Goal: Transaction & Acquisition: Purchase product/service

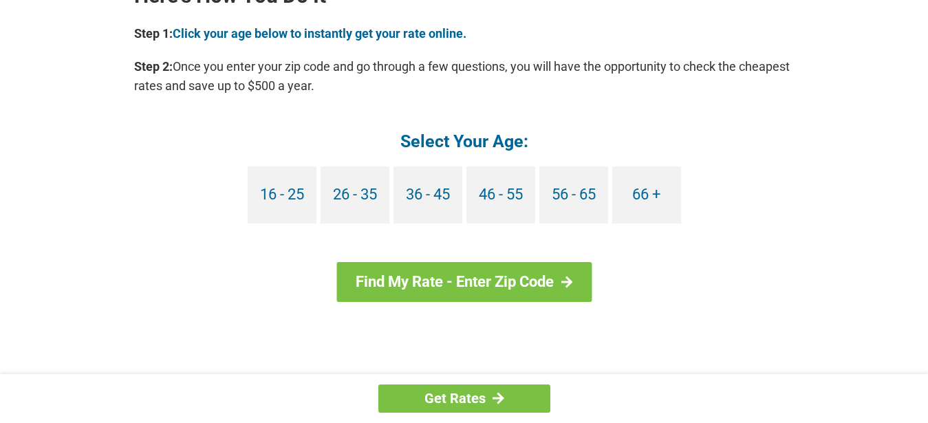
scroll to position [1296, 0]
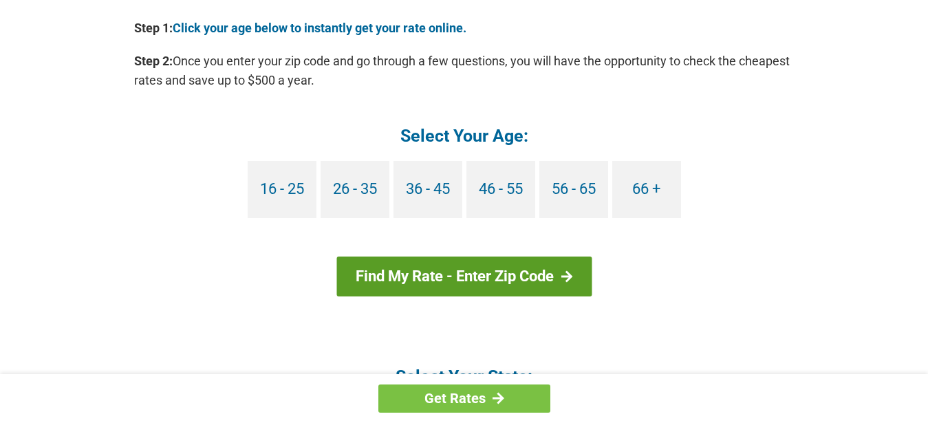
click at [550, 271] on link "Find My Rate - Enter Zip Code" at bounding box center [464, 277] width 255 height 40
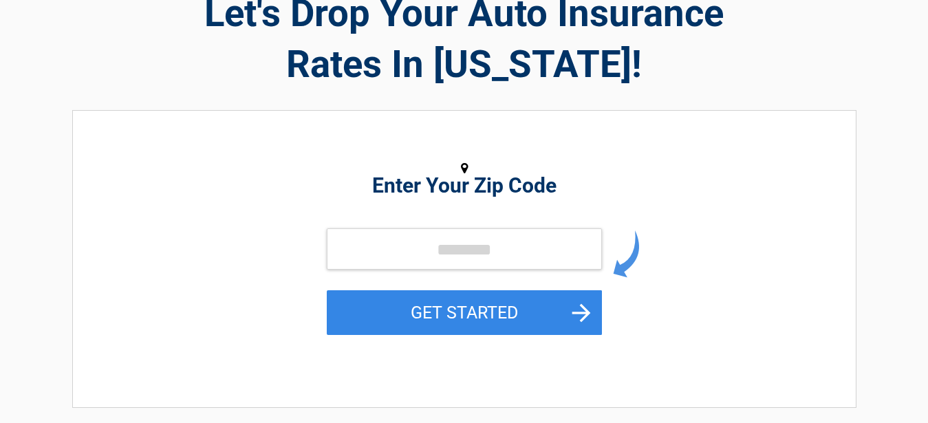
scroll to position [97, 0]
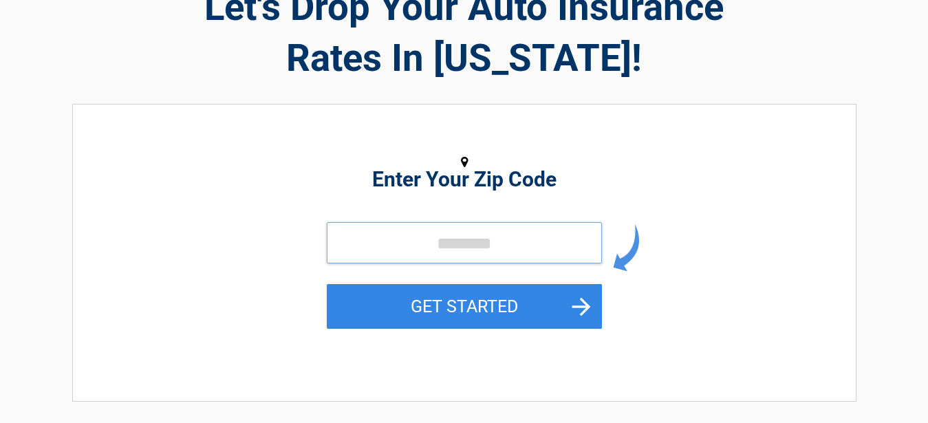
click at [365, 251] on input "tel" at bounding box center [464, 242] width 275 height 41
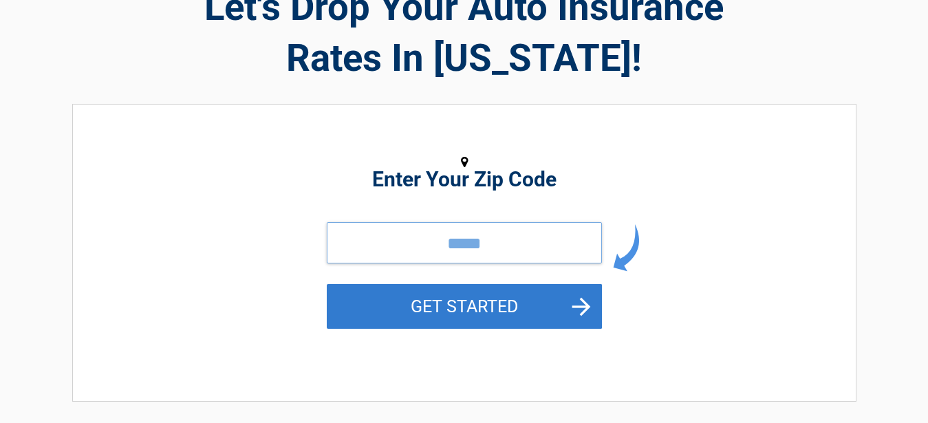
type input "*****"
click at [467, 310] on button "GET STARTED" at bounding box center [464, 306] width 275 height 45
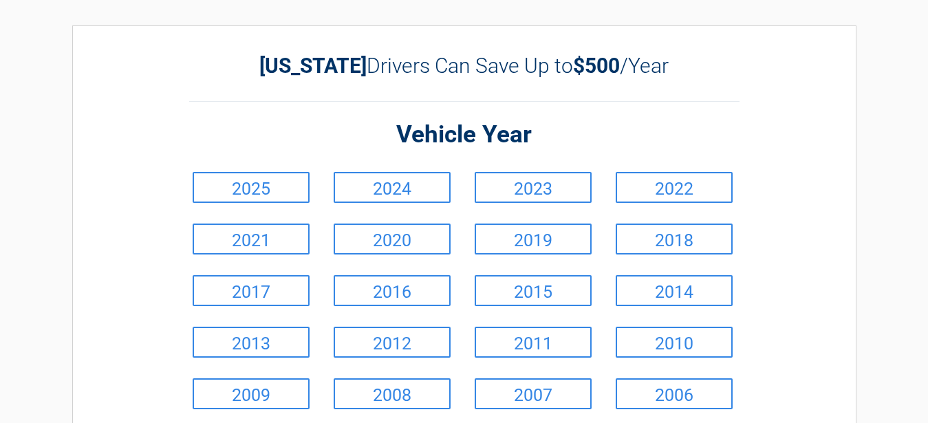
scroll to position [35, 0]
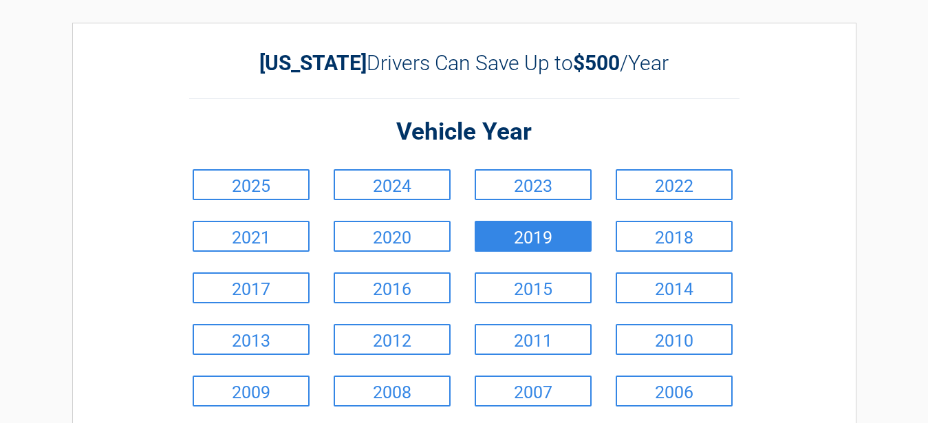
click at [544, 239] on link "2019" at bounding box center [533, 236] width 117 height 31
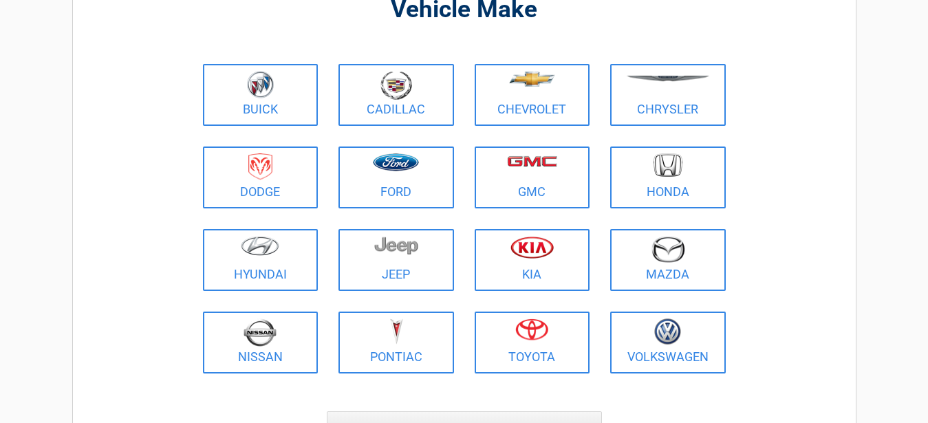
scroll to position [125, 0]
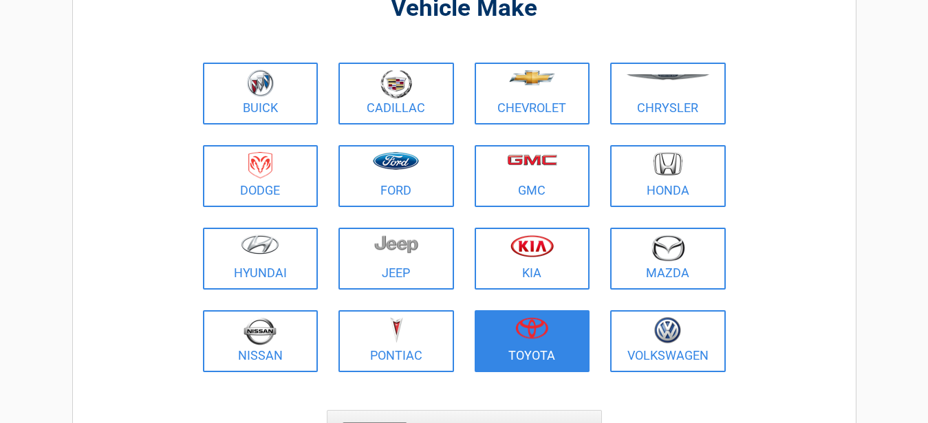
click at [536, 343] on figure at bounding box center [532, 332] width 99 height 31
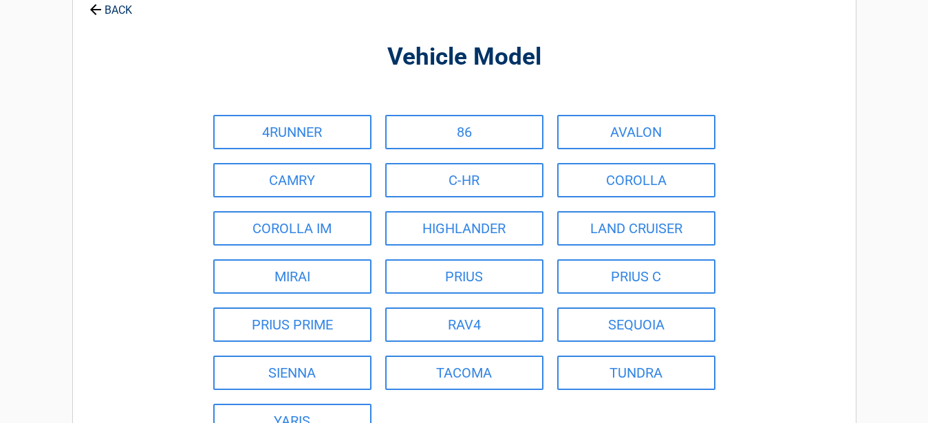
scroll to position [72, 0]
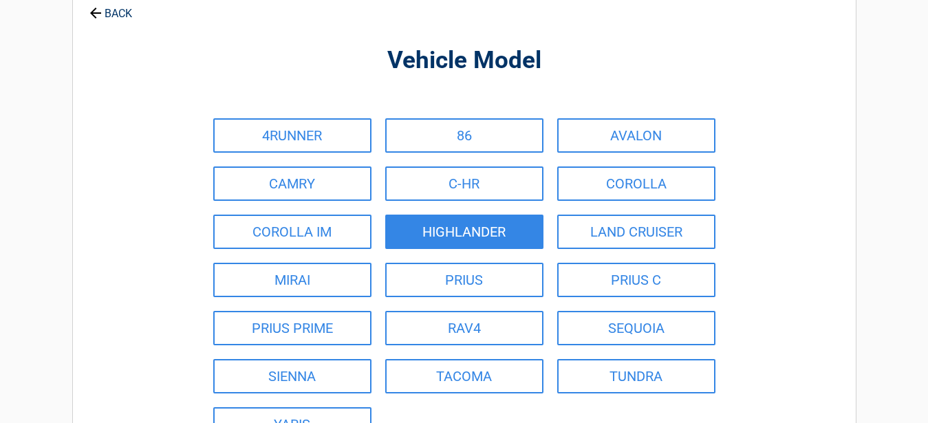
click at [473, 228] on link "HIGHLANDER" at bounding box center [464, 232] width 158 height 34
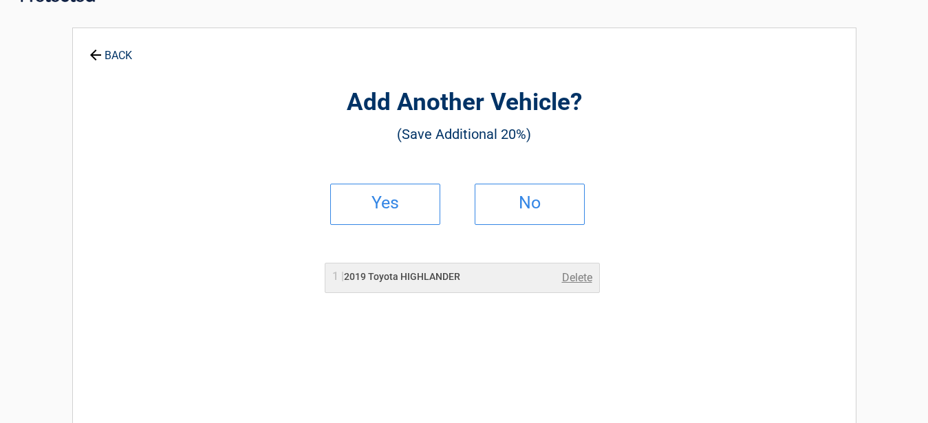
scroll to position [0, 0]
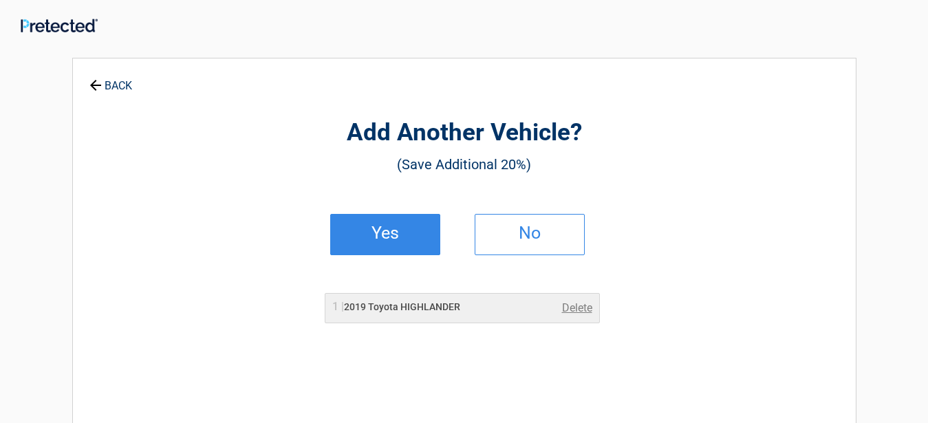
click at [383, 235] on h2 "Yes" at bounding box center [385, 233] width 81 height 10
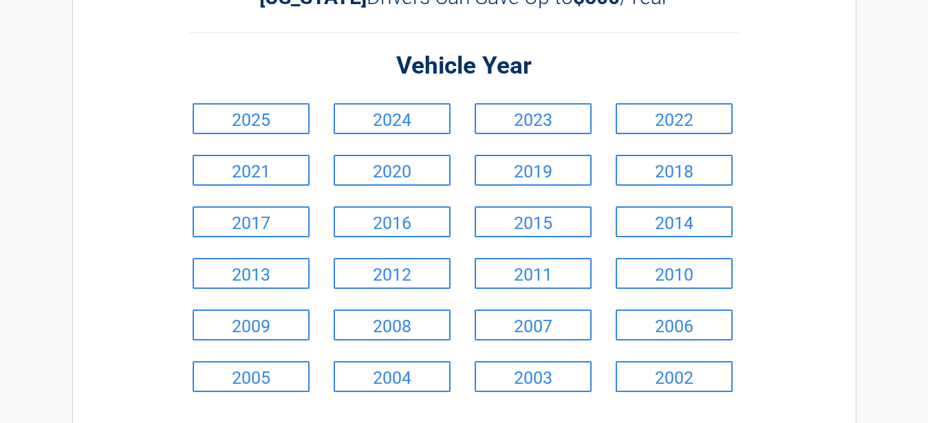
scroll to position [103, 0]
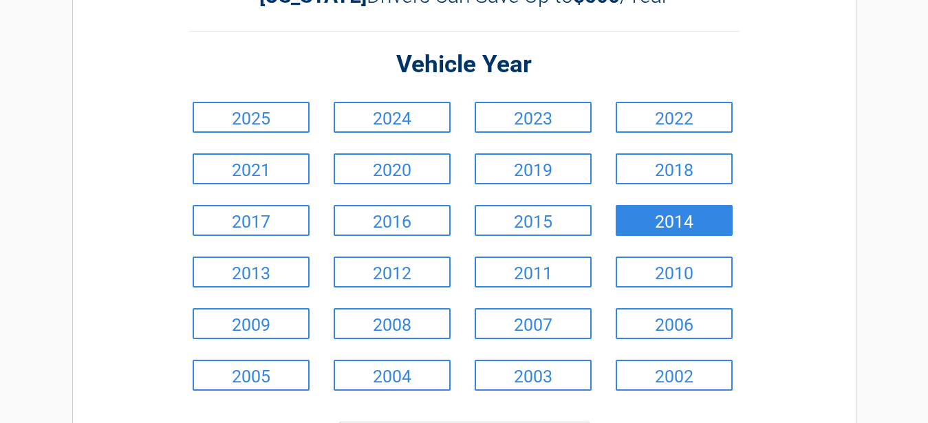
click at [681, 224] on link "2014" at bounding box center [674, 220] width 117 height 31
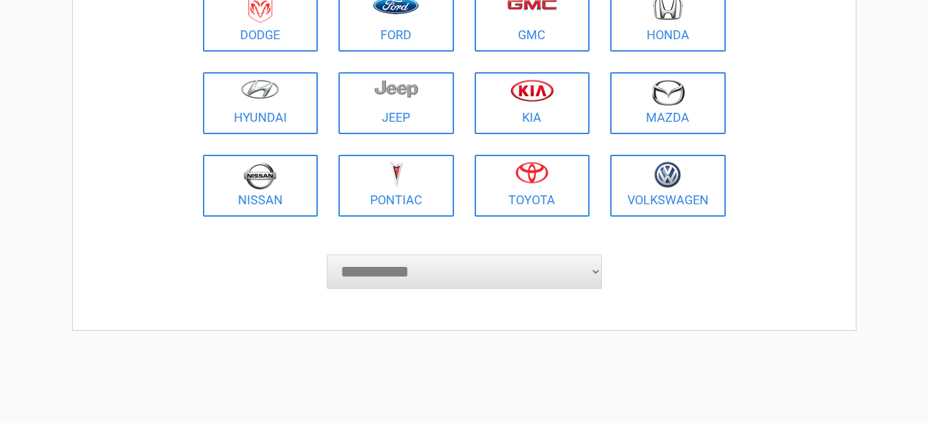
scroll to position [285, 0]
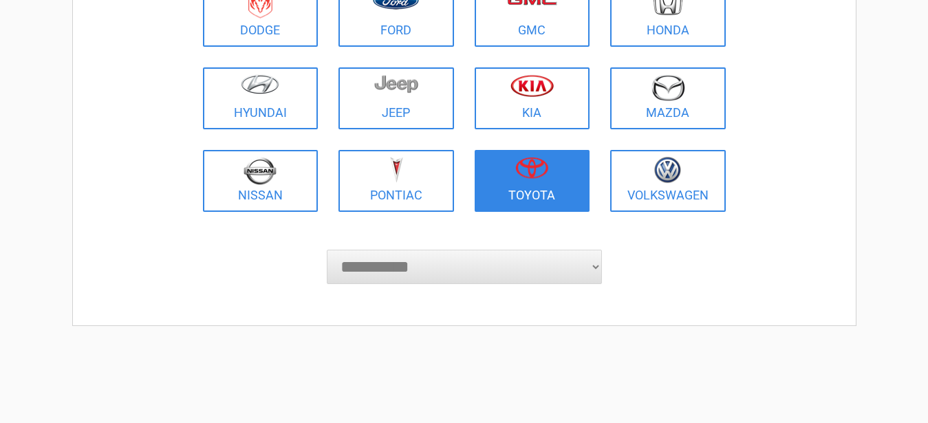
click at [529, 182] on figure at bounding box center [532, 172] width 99 height 31
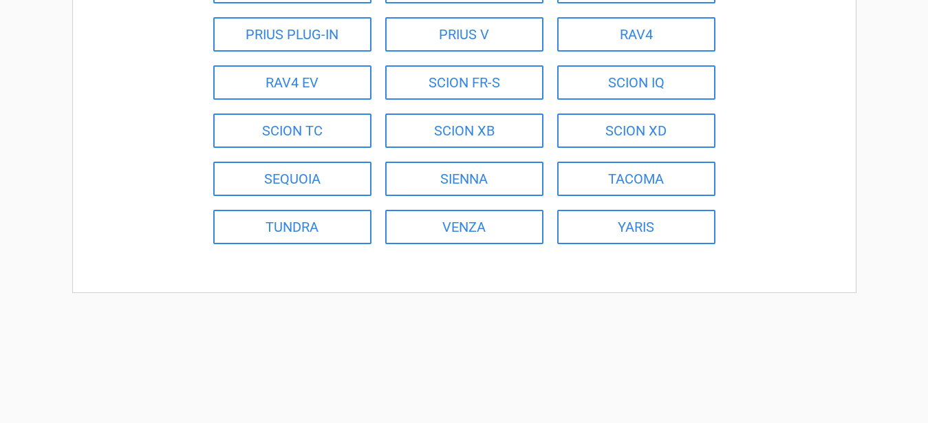
scroll to position [321, 0]
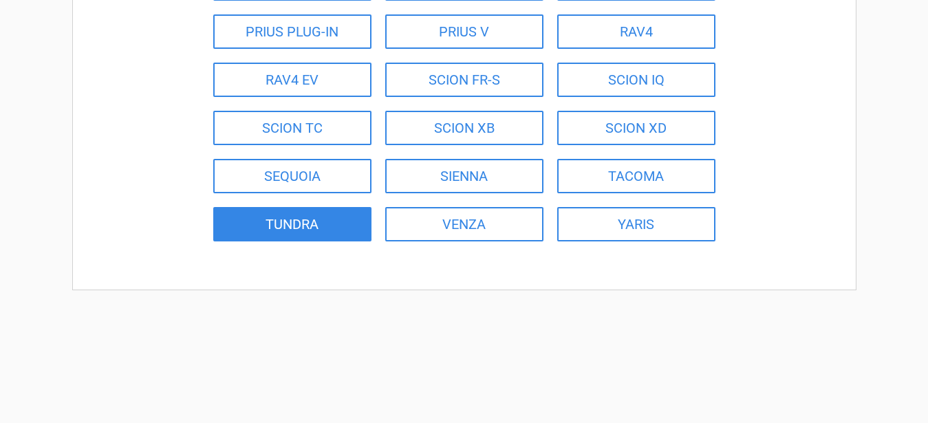
click at [283, 228] on link "TUNDRA" at bounding box center [292, 224] width 158 height 34
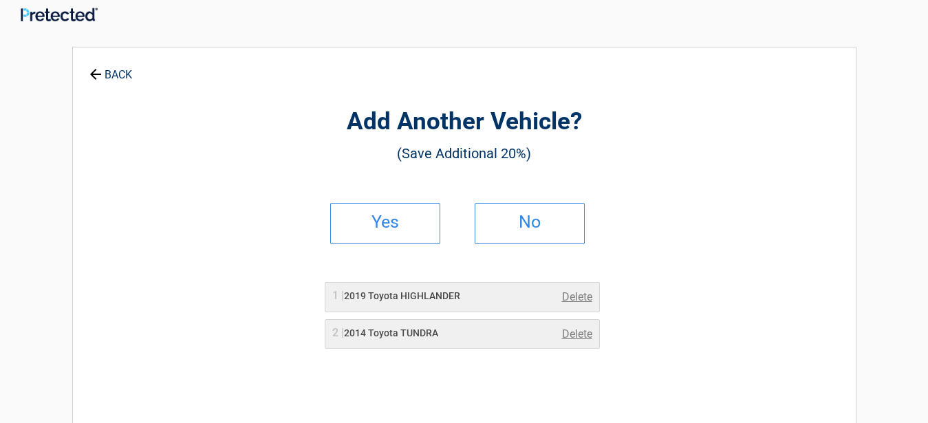
scroll to position [0, 0]
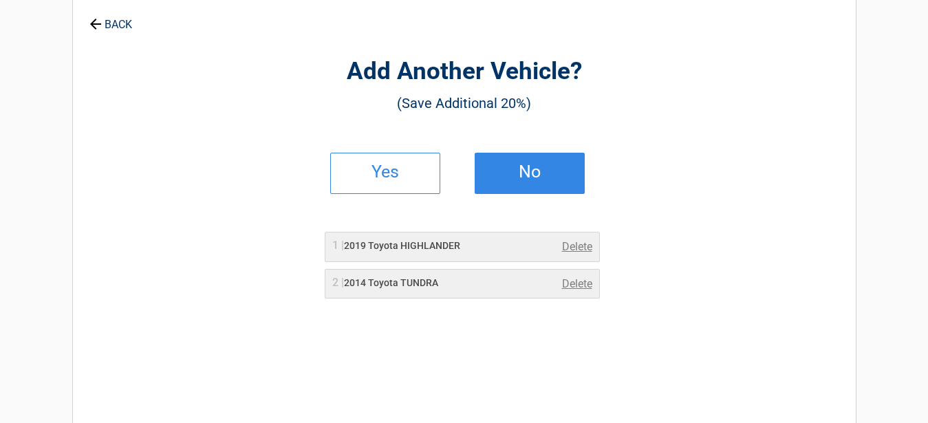
click at [531, 172] on h2 "No" at bounding box center [529, 172] width 81 height 10
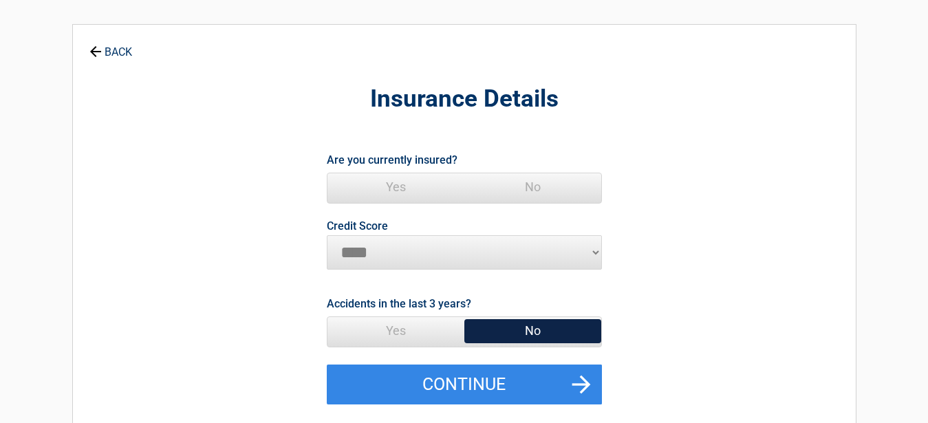
scroll to position [36, 0]
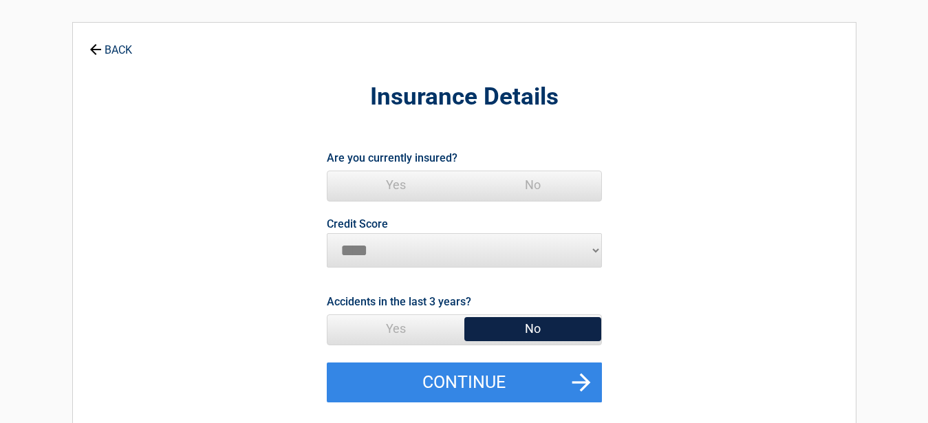
click at [394, 184] on span "Yes" at bounding box center [396, 185] width 137 height 28
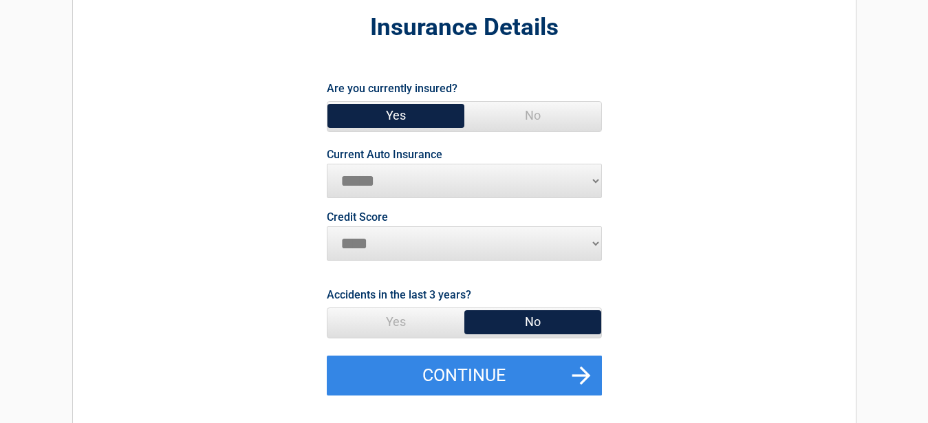
scroll to position [106, 0]
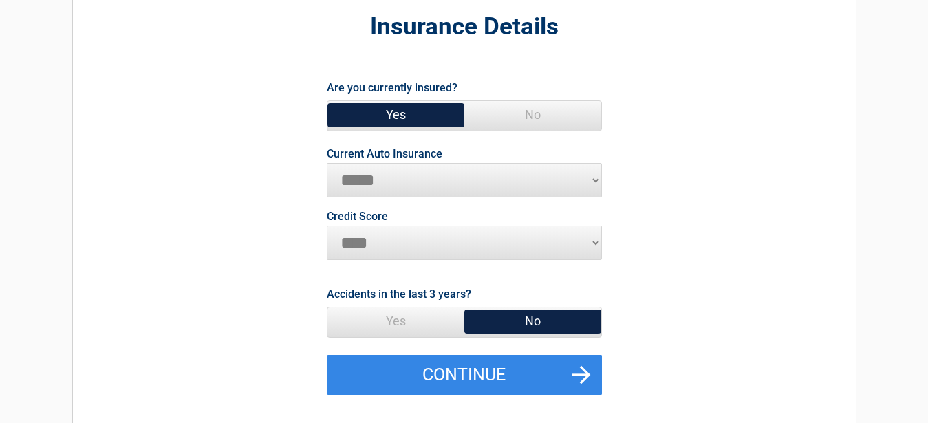
click at [595, 179] on select "**********" at bounding box center [464, 180] width 275 height 34
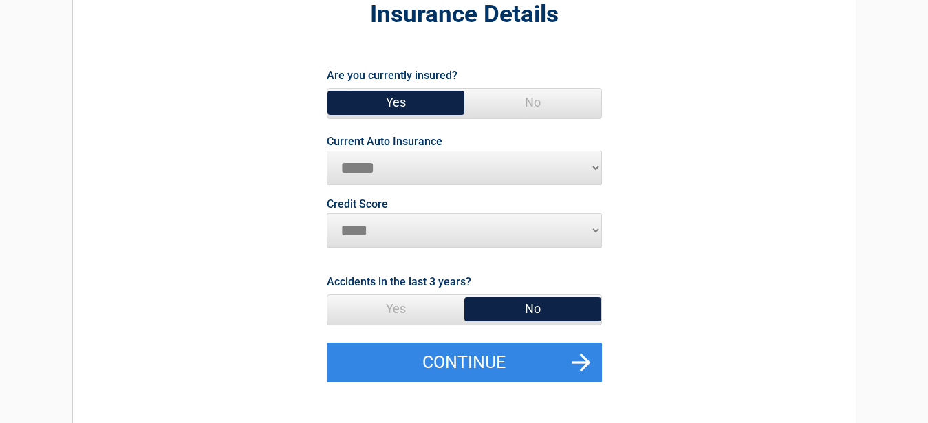
scroll to position [116, 0]
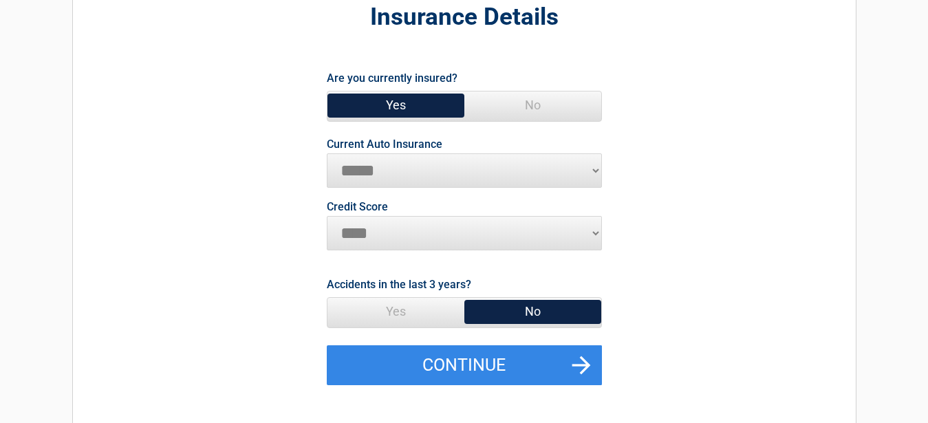
click at [533, 310] on span "No" at bounding box center [533, 312] width 137 height 28
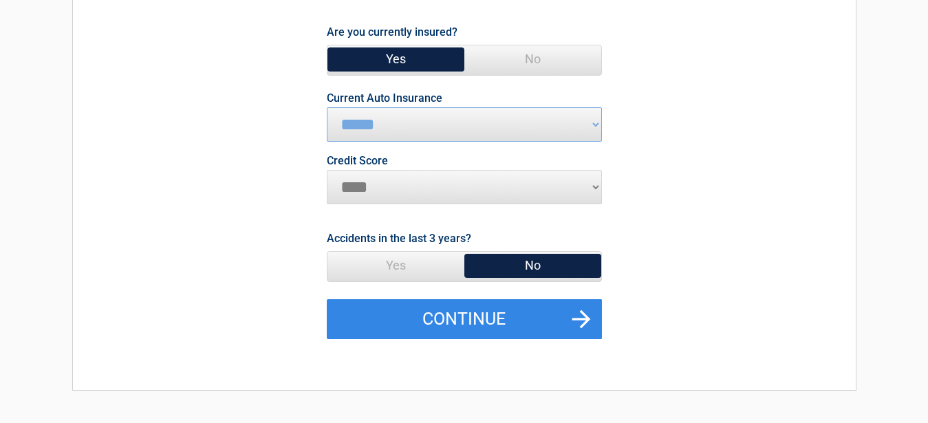
scroll to position [163, 0]
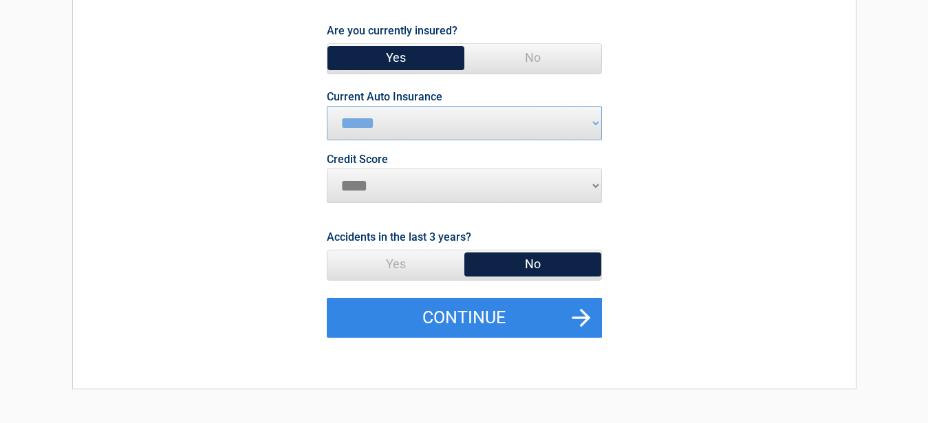
click at [577, 120] on select "**********" at bounding box center [464, 123] width 275 height 34
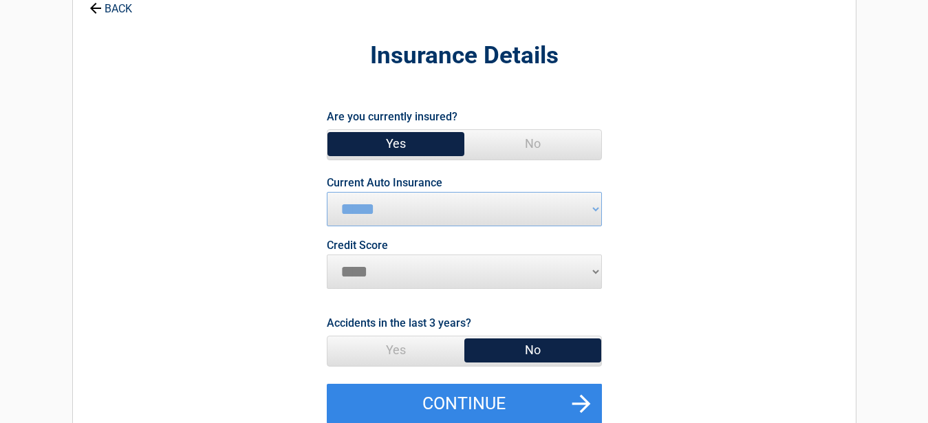
scroll to position [78, 0]
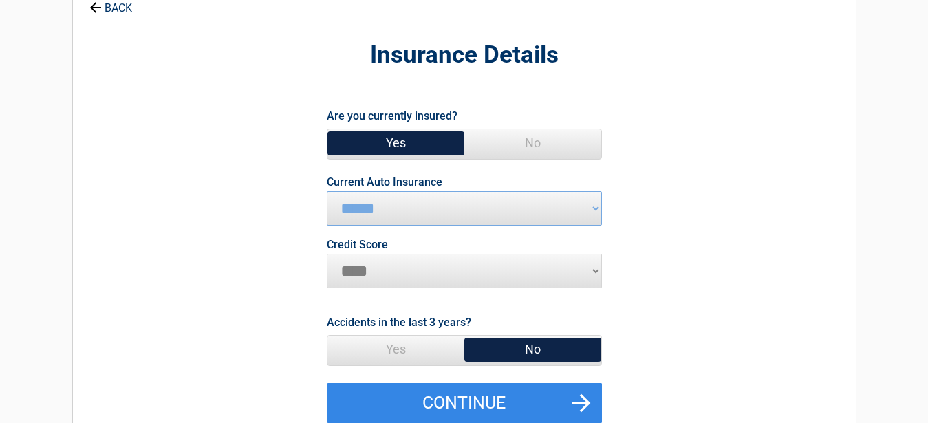
click at [597, 205] on select "**********" at bounding box center [464, 208] width 275 height 34
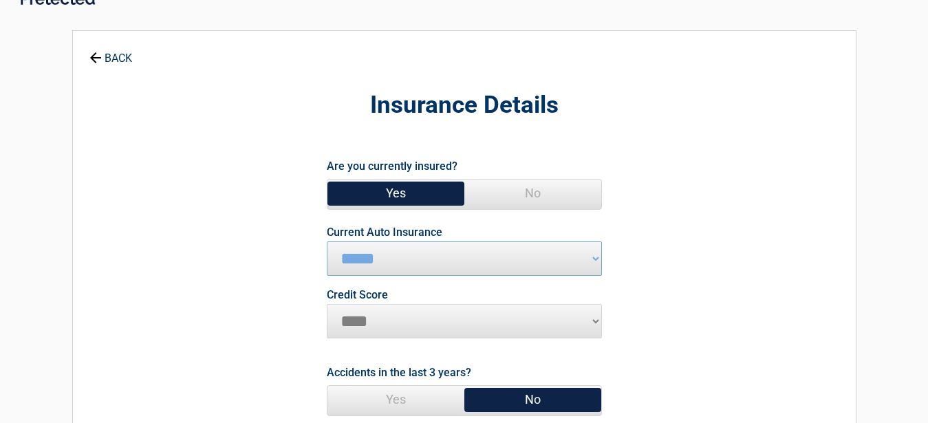
scroll to position [0, 0]
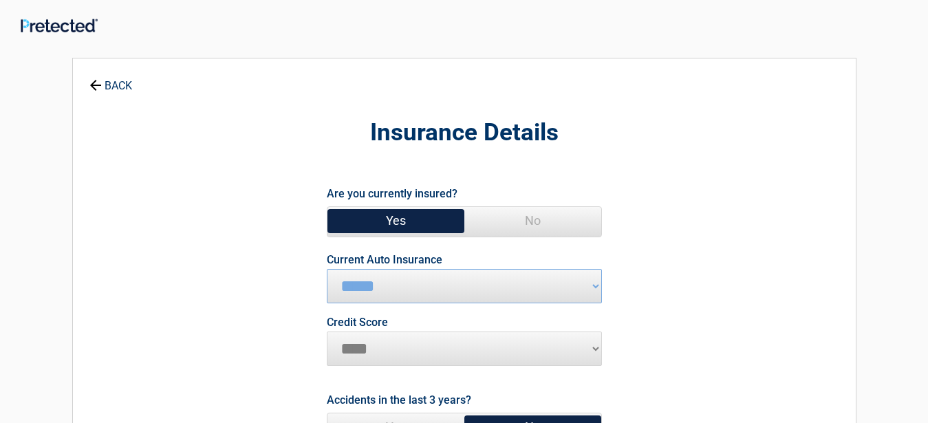
click at [235, 233] on form "**********" at bounding box center [465, 342] width 632 height 317
